Goal: Task Accomplishment & Management: Use online tool/utility

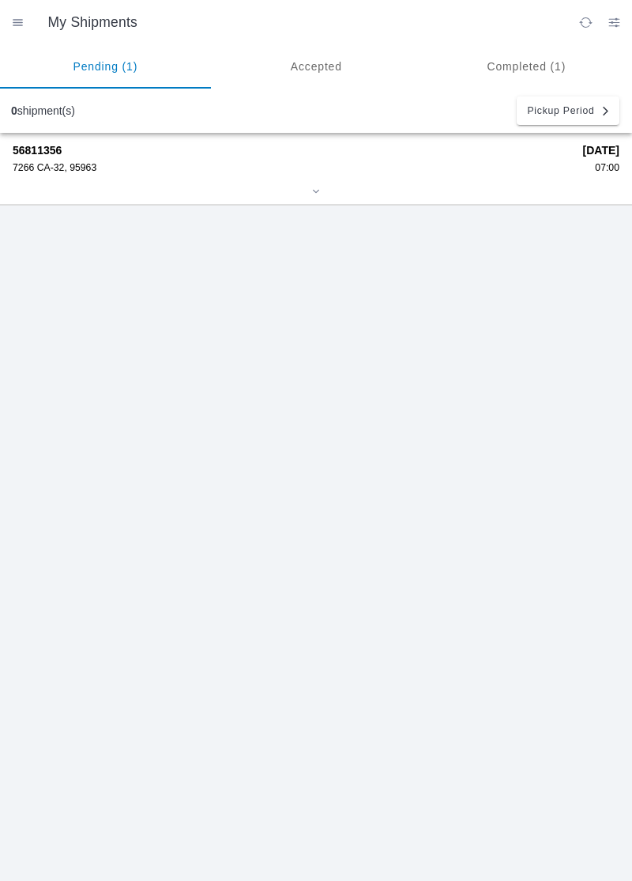
click at [507, 171] on div "7266 CA-32, 95963" at bounding box center [293, 167] width 560 height 11
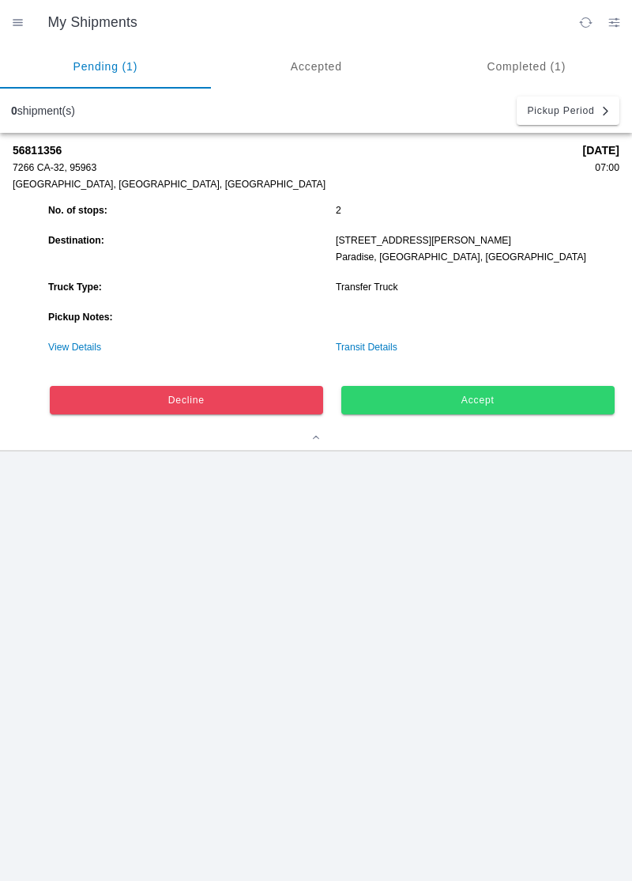
click at [515, 390] on button "Accept" at bounding box center [478, 400] width 274 height 28
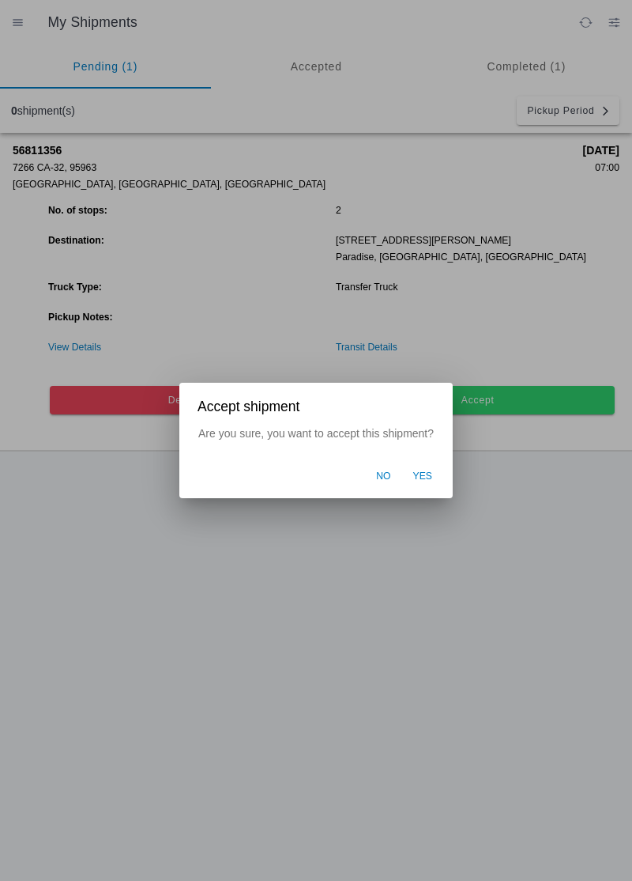
click at [430, 479] on span "Yes" at bounding box center [423, 477] width 20 height 14
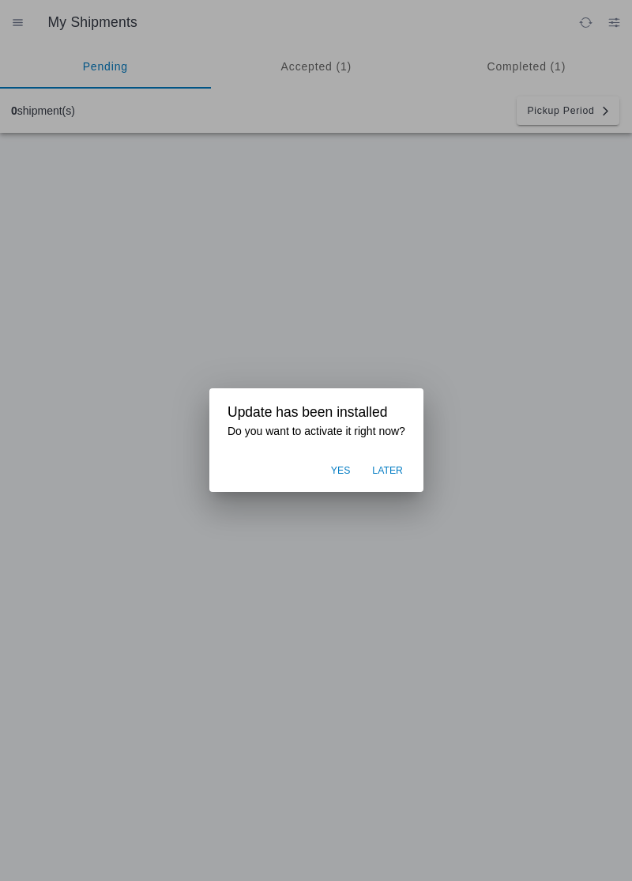
click at [538, 384] on ion-backdrop at bounding box center [316, 440] width 632 height 881
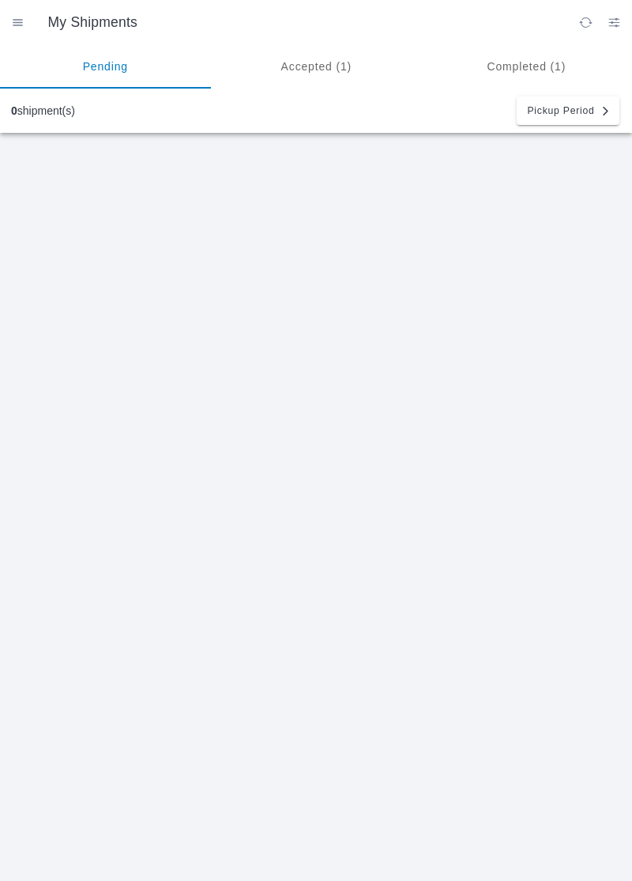
click at [320, 58] on ion-segment-button "Accepted (1)" at bounding box center [316, 66] width 211 height 44
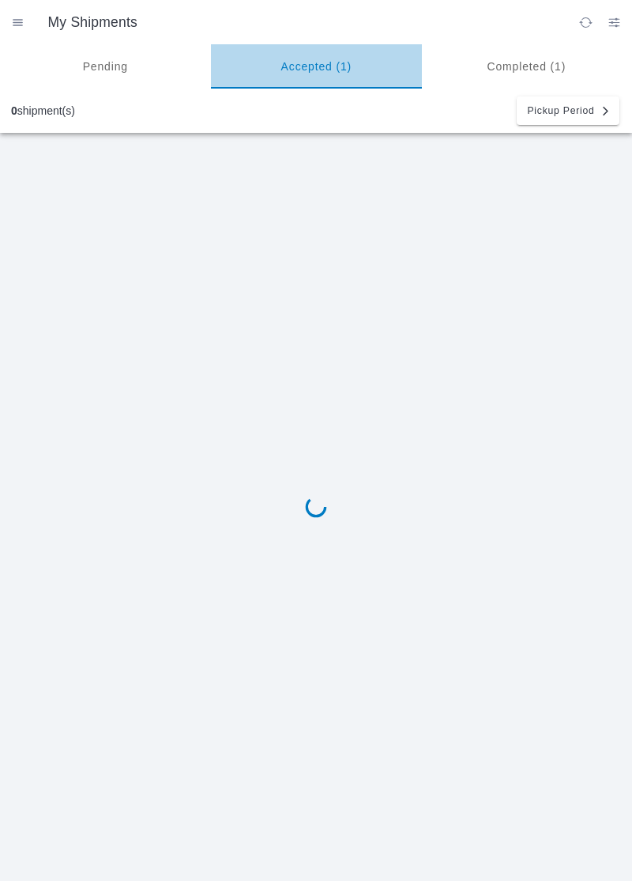
click at [313, 60] on ion-segment-button "Accepted (1)" at bounding box center [316, 66] width 211 height 44
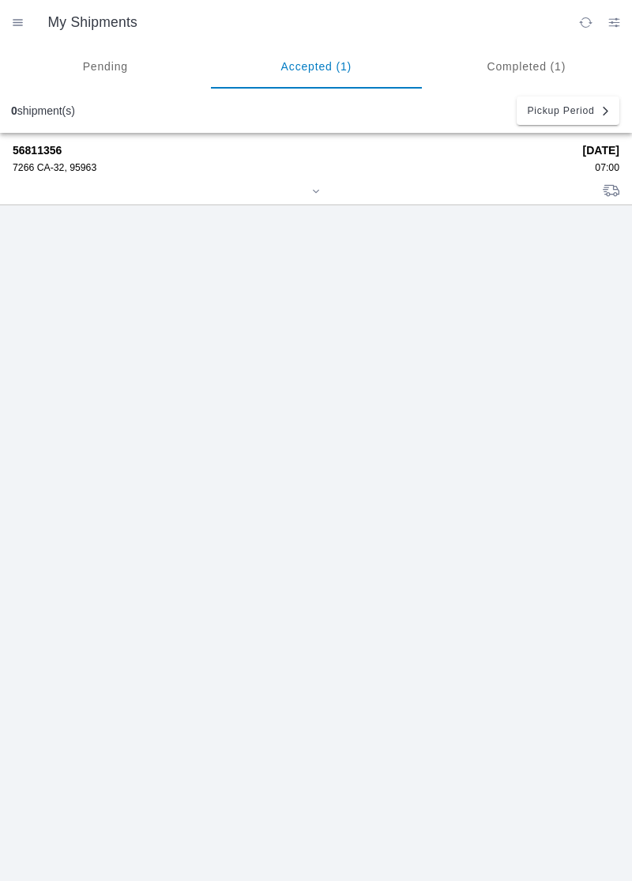
click at [82, 155] on strong "56811356" at bounding box center [293, 150] width 560 height 13
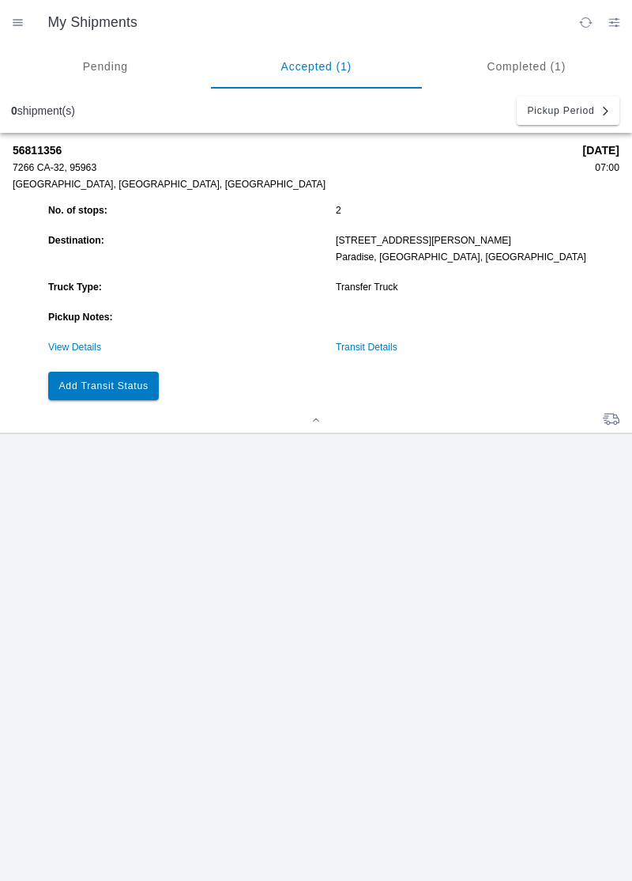
click at [0, 0] on slot "Add Transit Status" at bounding box center [0, 0] width 0 height 0
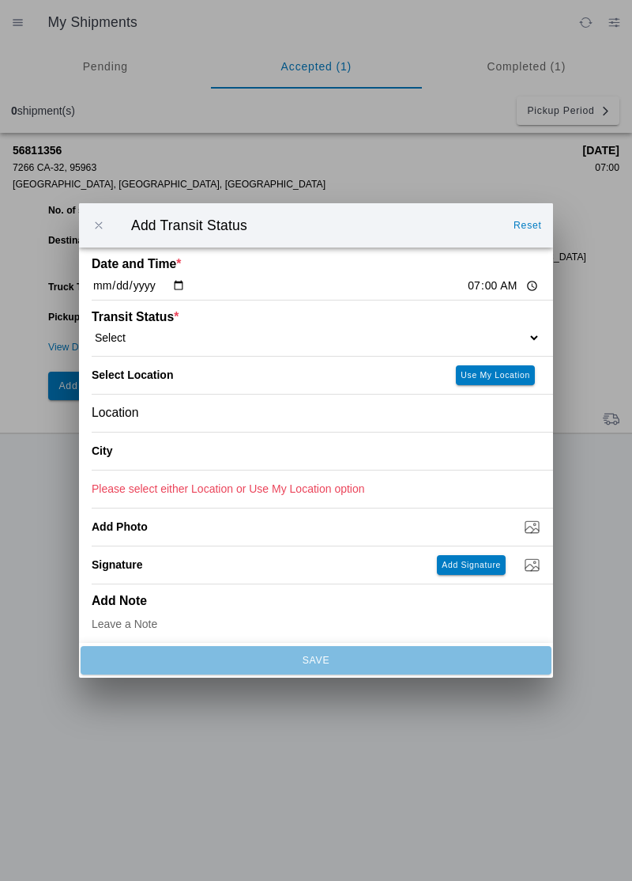
click at [490, 316] on div "Transit Status * Select Arrive at Drop Off Arrive at Pickup Break Start Break S…" at bounding box center [316, 327] width 449 height 55
click at [486, 323] on div "Transit Status * Select Arrive at Drop Off Arrive at Pickup Break Start Break S…" at bounding box center [316, 327] width 449 height 55
click at [511, 340] on select "Select Arrive at Drop Off Arrive at Pickup Break Start Break Stop Depart Drop O…" at bounding box center [316, 337] width 449 height 14
select select "ARVPULOC"
click at [510, 380] on button "Use My Location" at bounding box center [495, 375] width 79 height 20
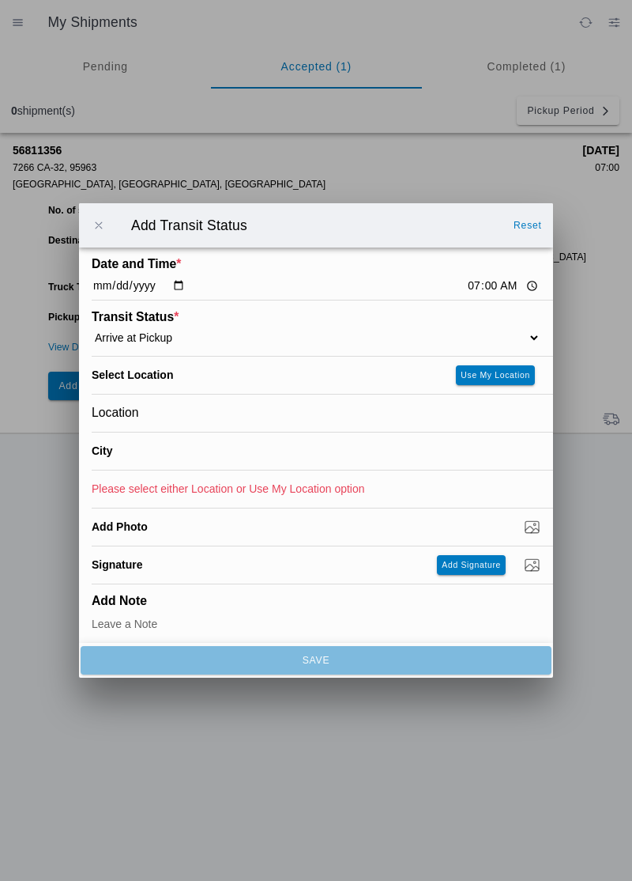
type input "Orland"
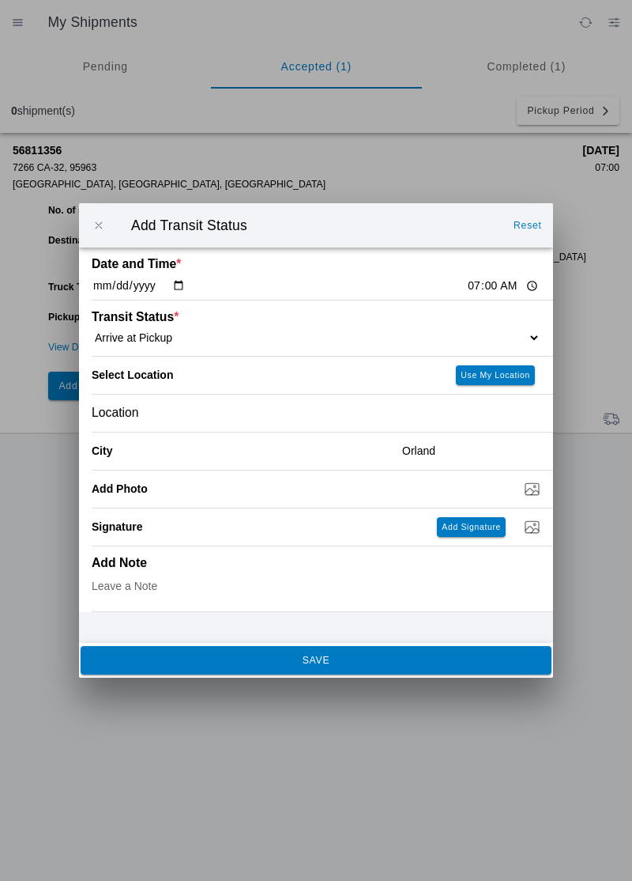
click at [504, 379] on button "Use My Location" at bounding box center [495, 375] width 79 height 20
click at [204, 658] on span "SAVE" at bounding box center [316, 659] width 450 height 9
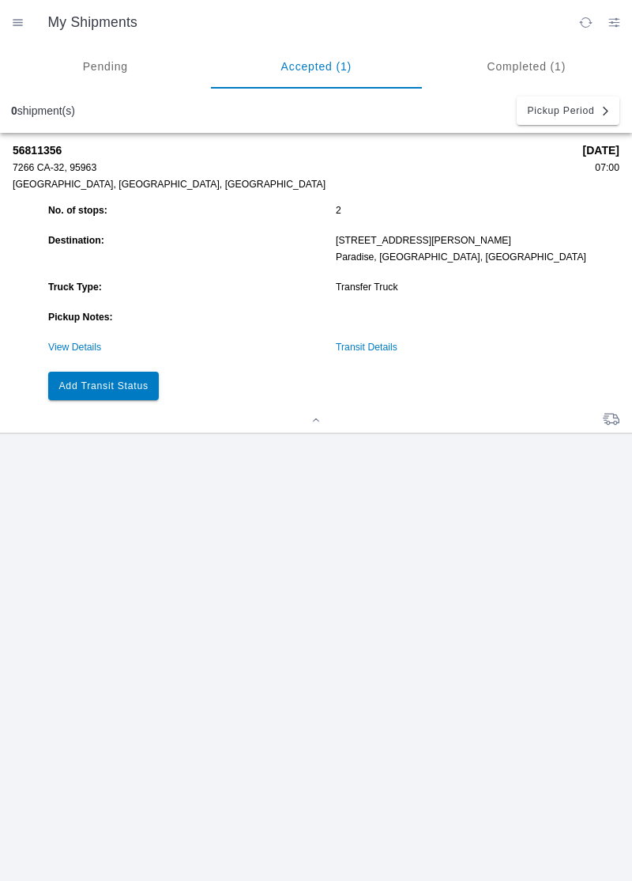
click at [66, 349] on link "View Details" at bounding box center [74, 346] width 53 height 11
click at [77, 350] on link "View Details" at bounding box center [74, 346] width 53 height 11
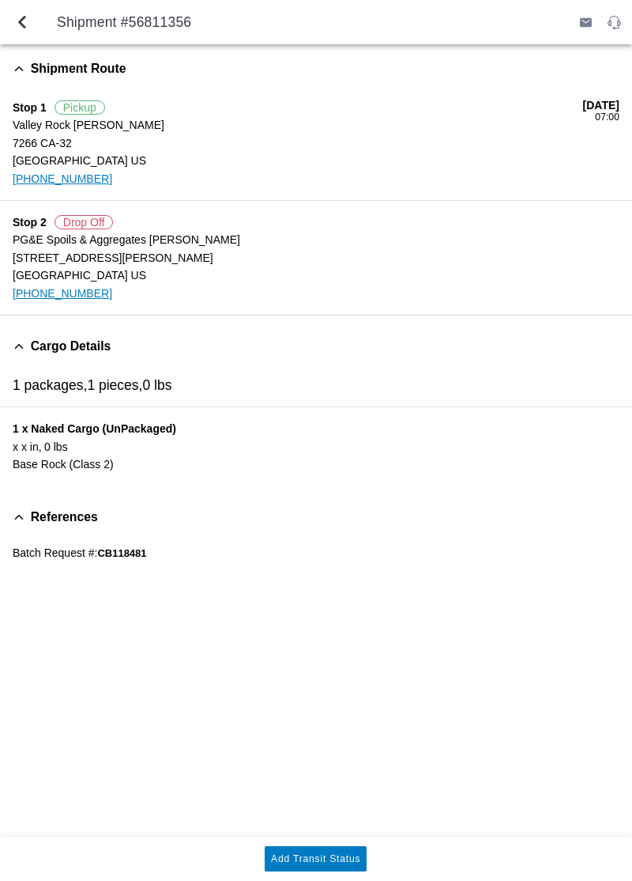
click at [25, 32] on span "back" at bounding box center [22, 22] width 19 height 38
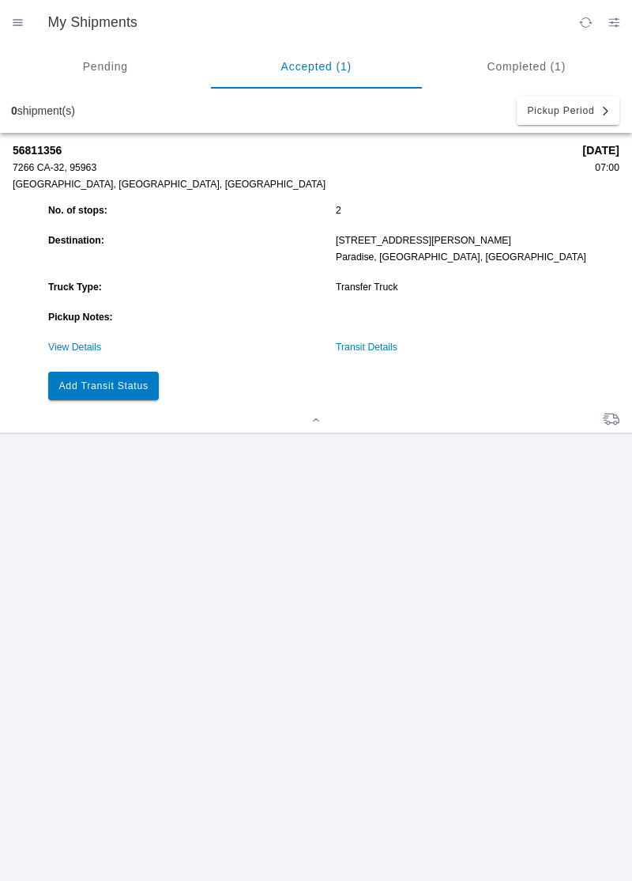
click at [0, 0] on slot "Add Transit Status" at bounding box center [0, 0] width 0 height 0
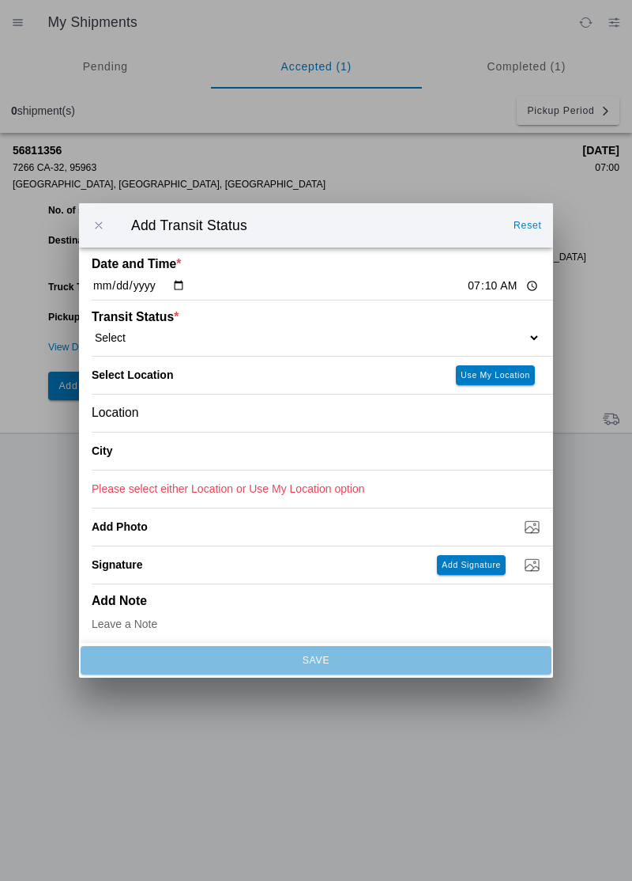
click at [481, 322] on div "Transit Status * Select Arrive at Drop Off Arrive at Pickup Break Start Break S…" at bounding box center [316, 327] width 449 height 55
click at [498, 340] on select "Select Arrive at Drop Off Arrive at Pickup Break Start Break Stop Depart Drop O…" at bounding box center [316, 337] width 449 height 14
select select "DPTPULOC"
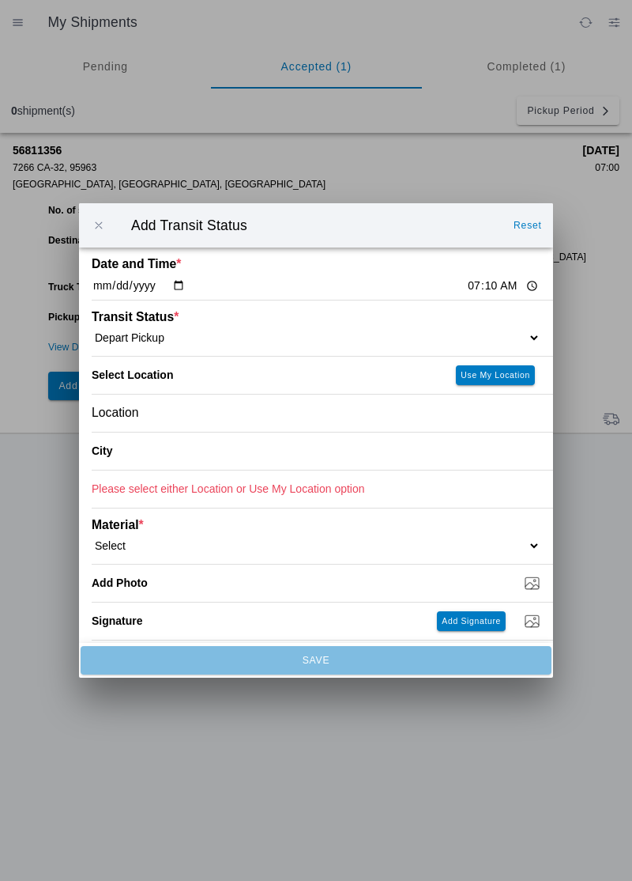
click at [0, 0] on slot "Use My Location" at bounding box center [0, 0] width 0 height 0
type input "Orland"
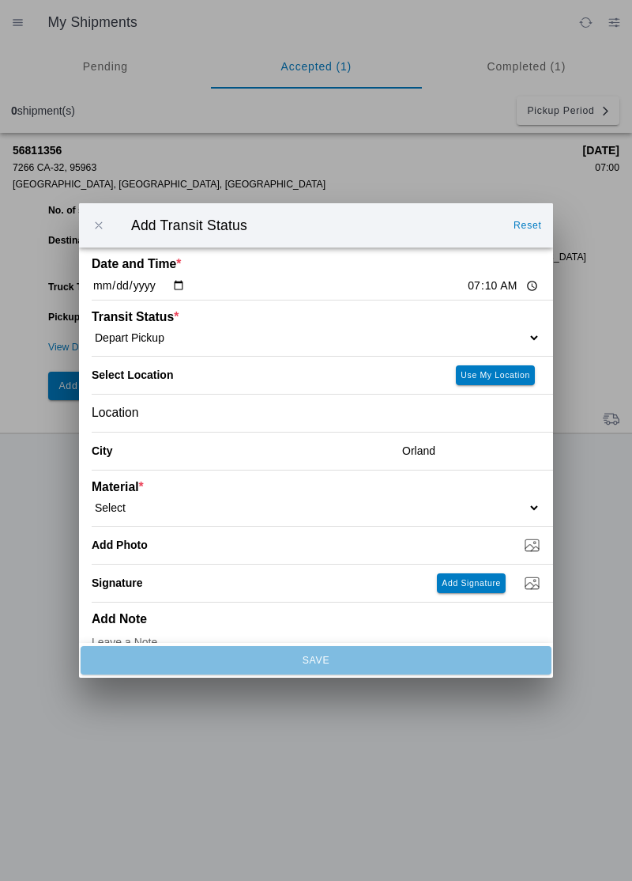
click at [171, 503] on select "Select 1" x 3" Rock 1" x 4" Rock 2" x 4" Rock Asphalt Cold Patch Backfill Spec …" at bounding box center [316, 507] width 449 height 14
select select "708651"
click at [522, 549] on input "Dump / Quarry Tag *" at bounding box center [323, 544] width 462 height 17
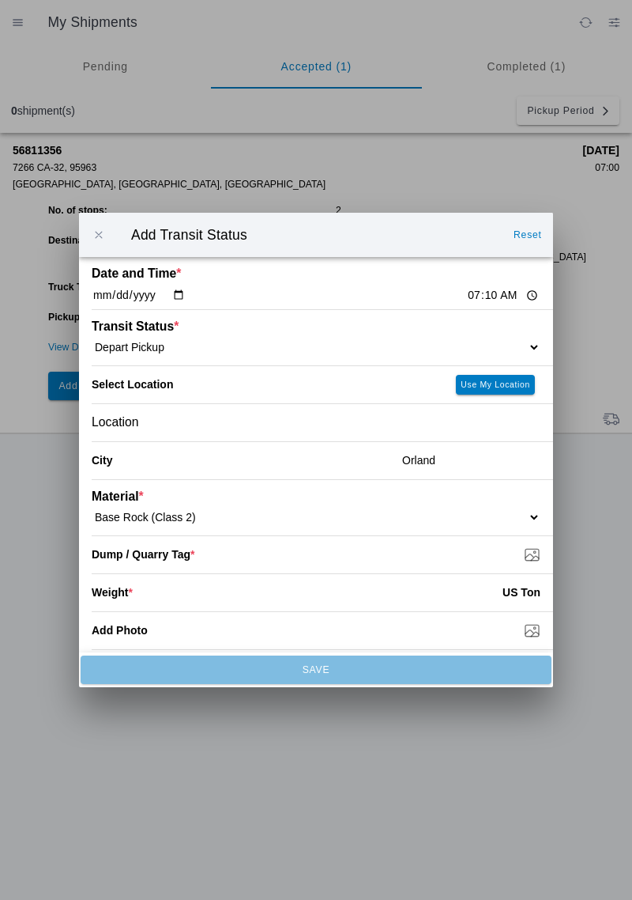
type input "C:\fakepath\17579454648318263678244747928941.jpg"
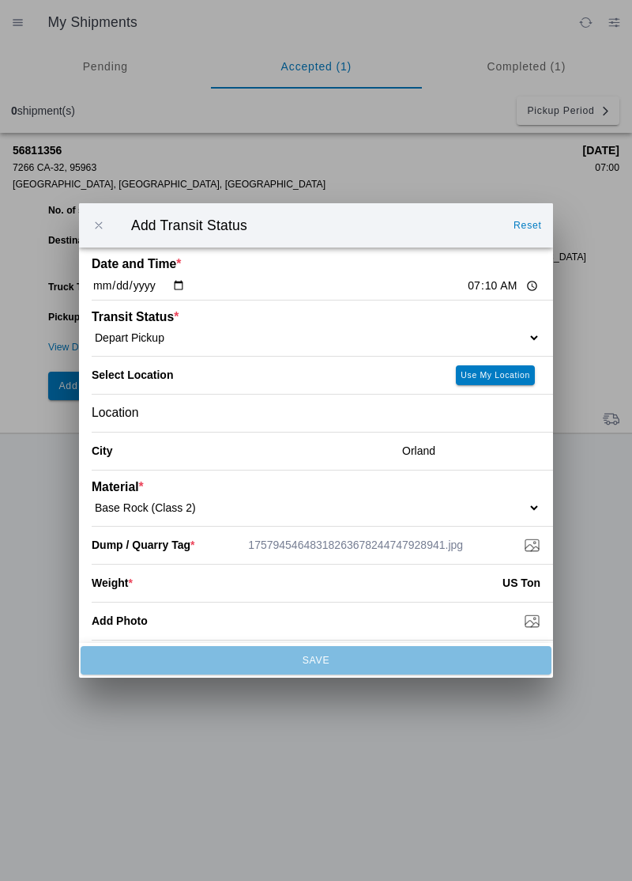
click at [398, 598] on input "number" at bounding box center [318, 582] width 370 height 35
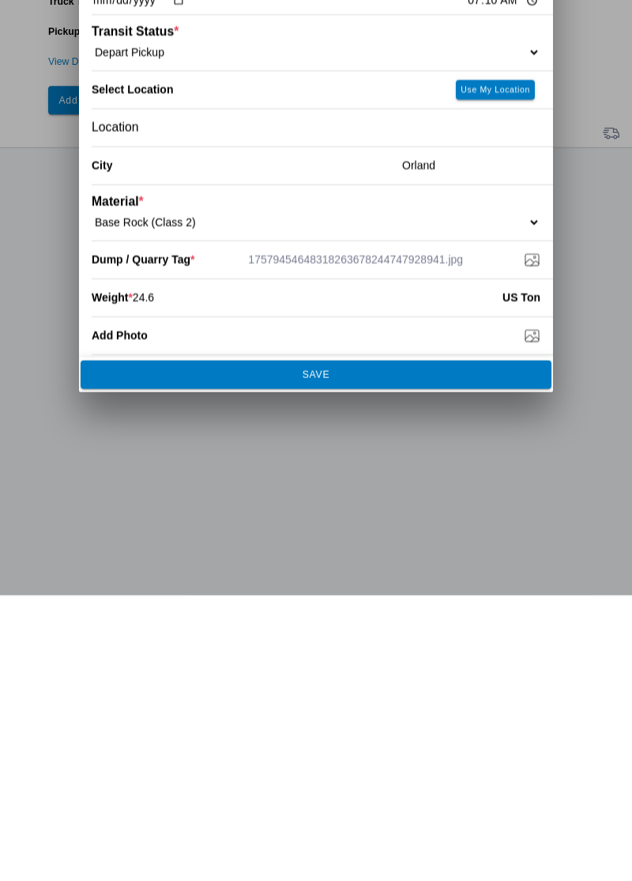
type input "24.6"
click at [342, 658] on span "SAVE" at bounding box center [316, 659] width 450 height 9
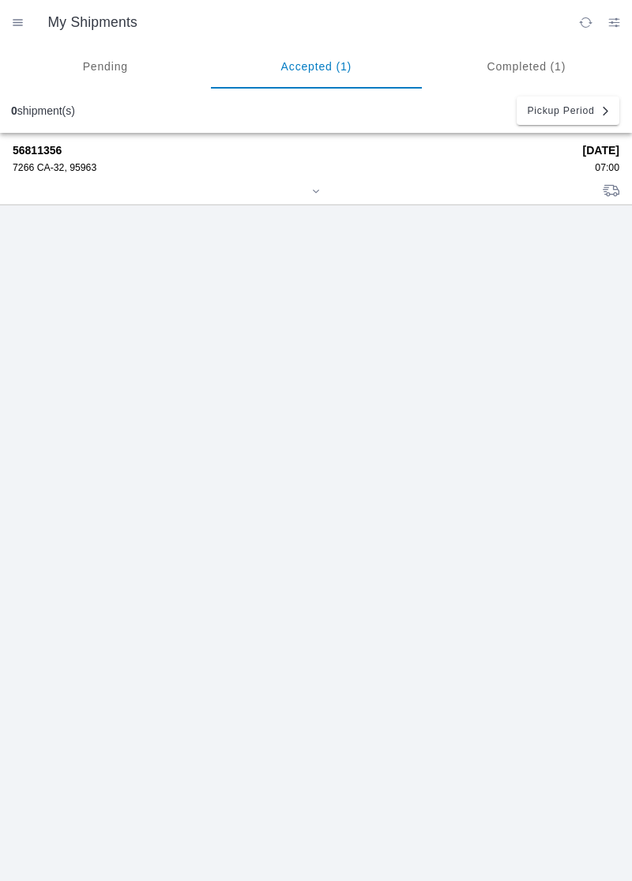
click at [96, 149] on strong "56811356" at bounding box center [293, 150] width 560 height 13
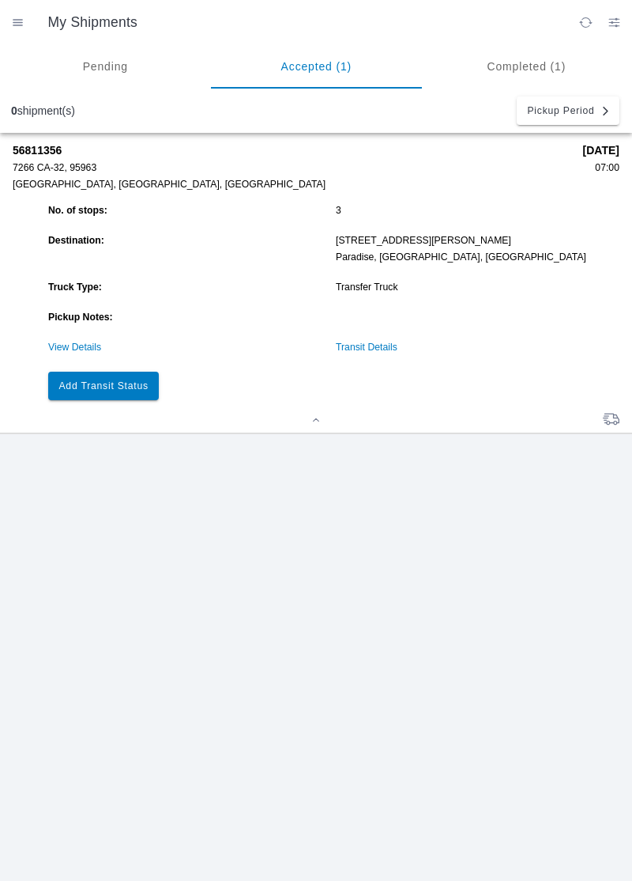
click at [102, 398] on button "Add Transit Status" at bounding box center [103, 386] width 111 height 28
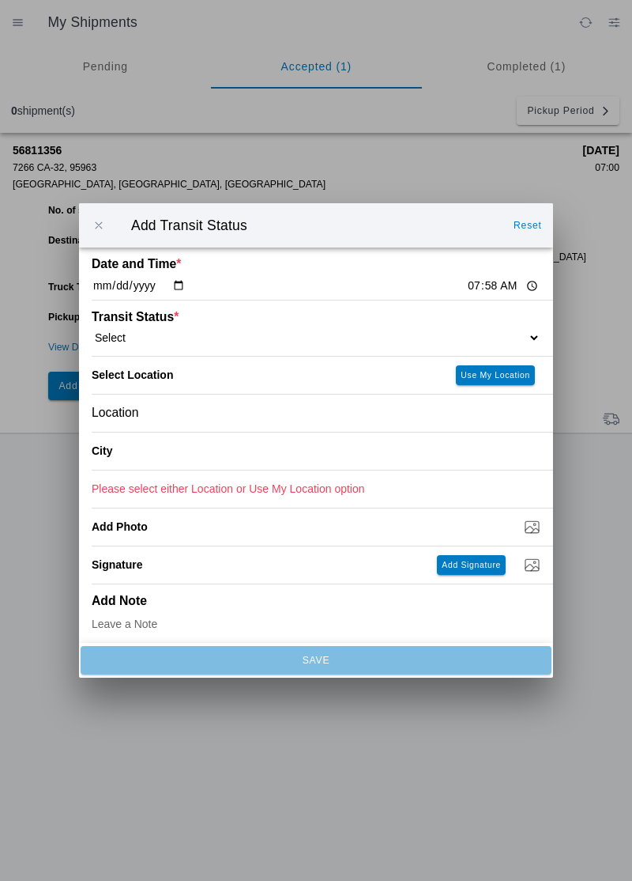
click at [133, 335] on select "Select Arrive at Drop Off Arrive at Pickup Break Start Break Stop Depart Drop O…" at bounding box center [316, 337] width 449 height 14
select select "ARVDLVLOC"
click at [0, 0] on slot "Use My Location" at bounding box center [0, 0] width 0 height 0
type input "Paradise"
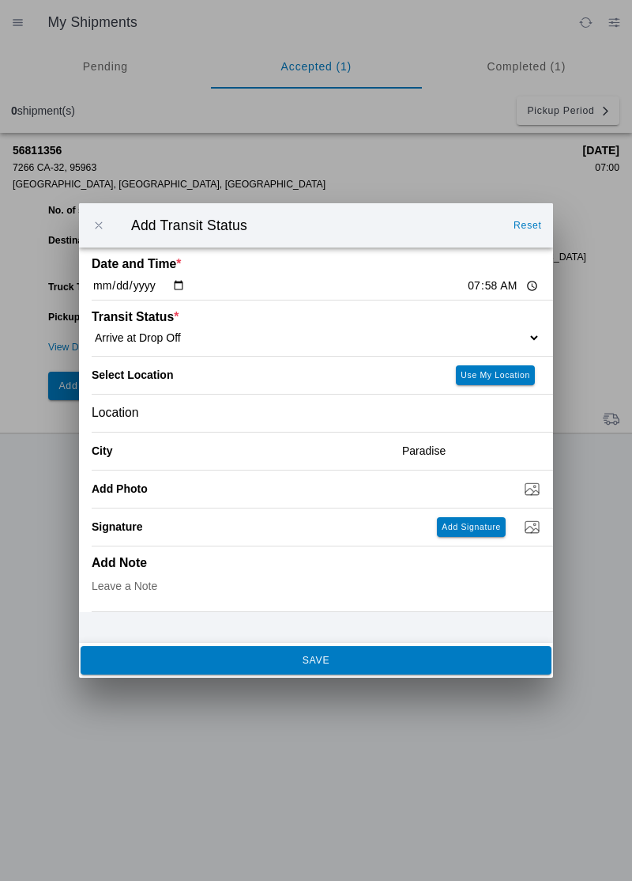
click at [191, 667] on button "SAVE" at bounding box center [316, 660] width 471 height 28
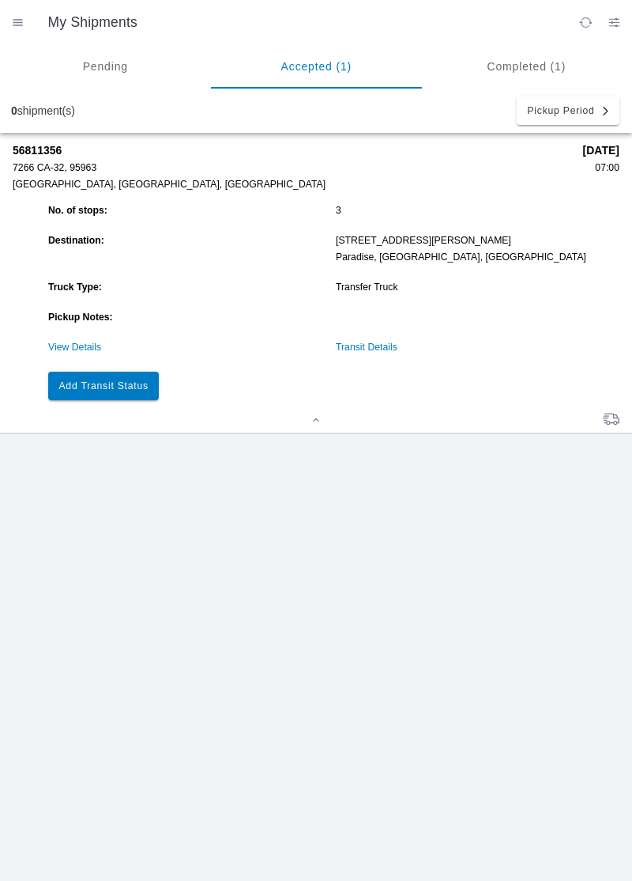
click at [109, 396] on button "Add Transit Status" at bounding box center [103, 386] width 111 height 28
click at [119, 393] on button "Add Transit Status" at bounding box center [103, 386] width 111 height 28
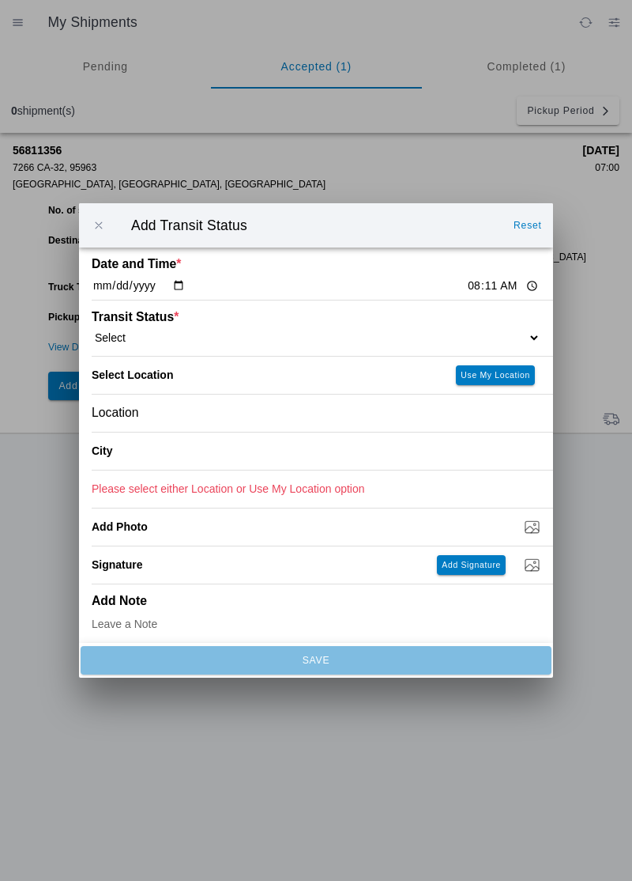
click at [380, 334] on select "Select Arrive at Drop Off Arrive at Pickup Break Start Break Stop Depart Drop O…" at bounding box center [316, 337] width 449 height 14
select select "DPTDLVLOC"
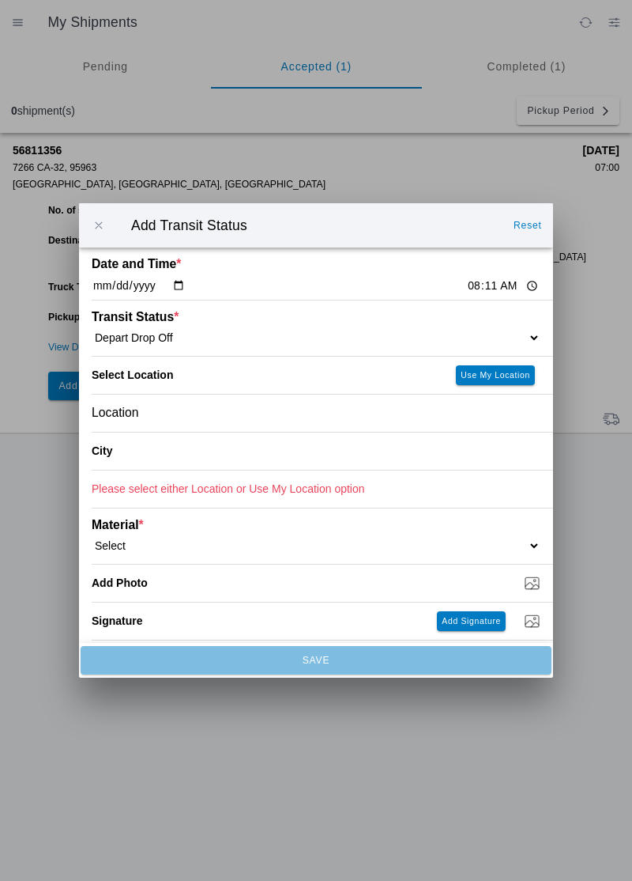
click at [0, 0] on slot "Use My Location" at bounding box center [0, 0] width 0 height 0
type input "Paradise"
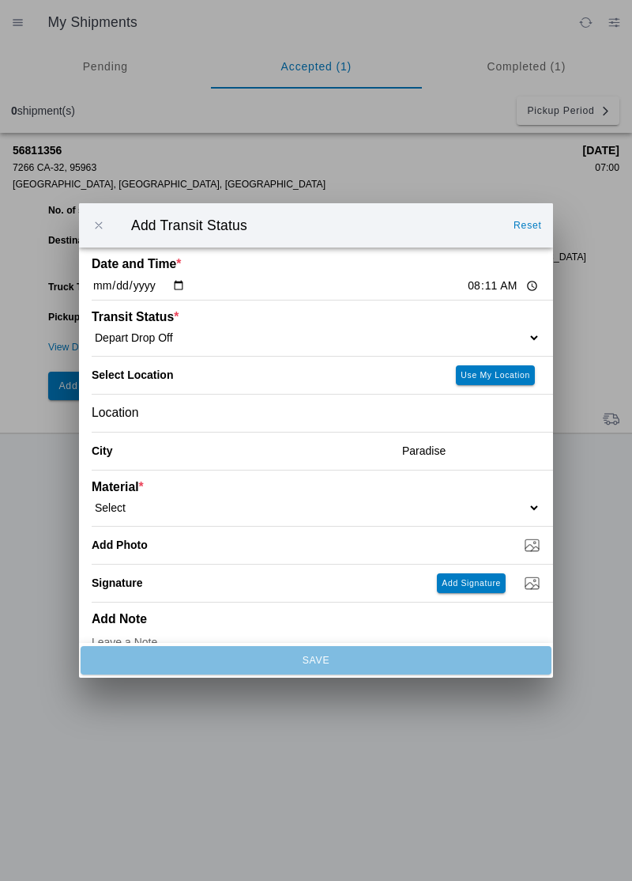
click at [377, 512] on select "Select 1" x 3" Rock 1" x 4" Rock 2" x 4" Rock Asphalt Cold Patch Backfill Spec …" at bounding box center [316, 507] width 449 height 14
select select "708651"
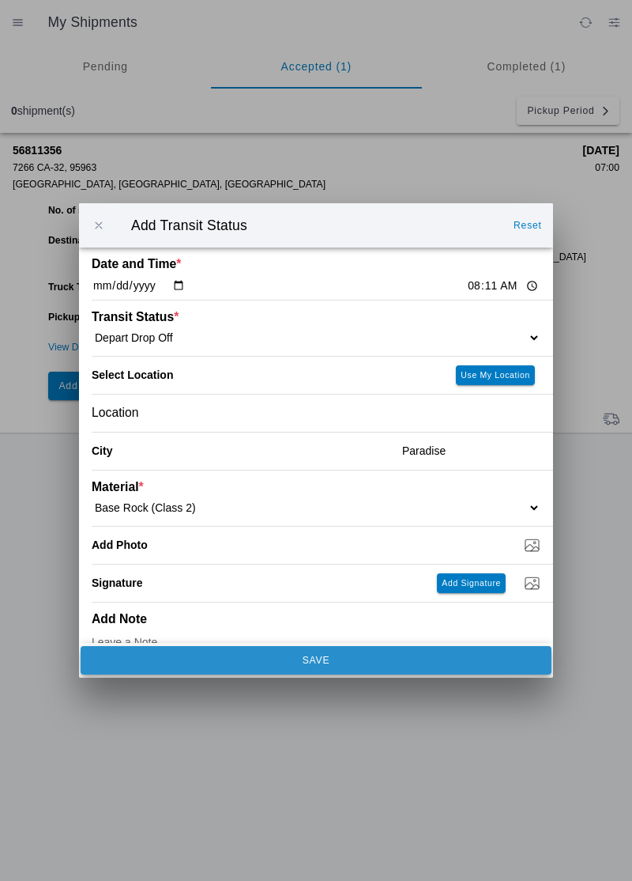
click at [378, 662] on span "SAVE" at bounding box center [316, 659] width 450 height 9
